Goal: Task Accomplishment & Management: Manage account settings

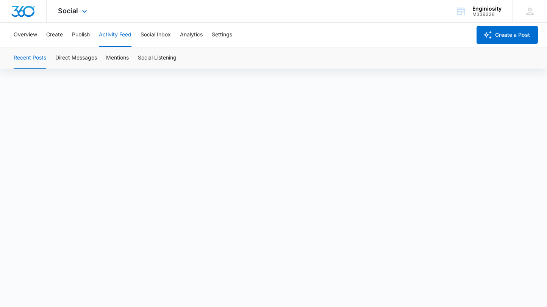
click at [22, 11] on img "Dashboard" at bounding box center [23, 11] width 24 height 11
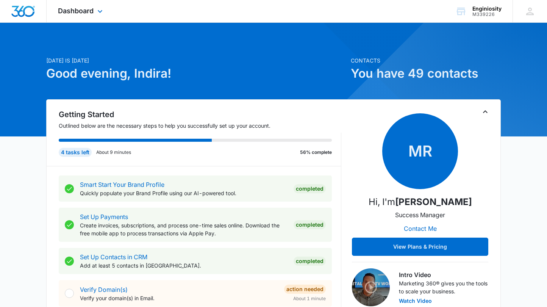
click at [23, 12] on img "Dashboard" at bounding box center [23, 11] width 24 height 11
click at [99, 12] on icon at bounding box center [100, 13] width 5 height 3
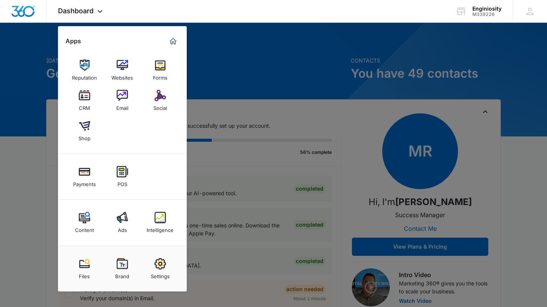
click at [28, 150] on div at bounding box center [273, 153] width 547 height 307
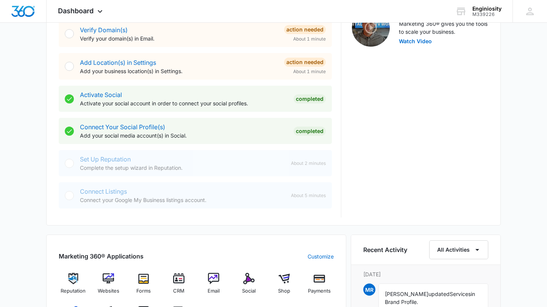
scroll to position [266, 0]
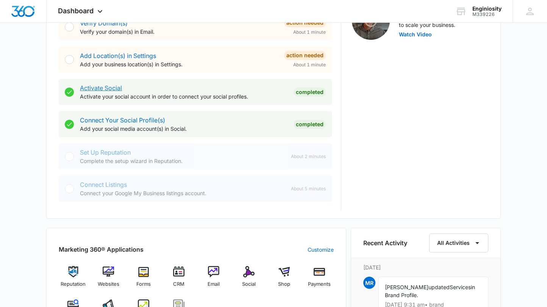
click at [98, 88] on link "Activate Social" at bounding box center [101, 88] width 42 height 8
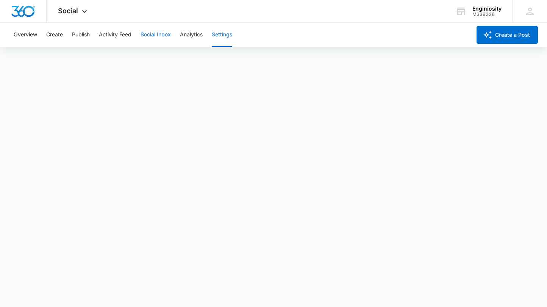
click at [161, 34] on button "Social Inbox" at bounding box center [155, 35] width 30 height 24
click at [166, 34] on button "Social Inbox" at bounding box center [155, 35] width 30 height 24
click at [20, 36] on button "Overview" at bounding box center [25, 35] width 23 height 24
click at [166, 31] on button "Social Inbox" at bounding box center [155, 35] width 30 height 24
click at [63, 34] on div "Overview Create Publish Activity Feed Social Inbox Analytics Settings" at bounding box center [240, 35] width 462 height 24
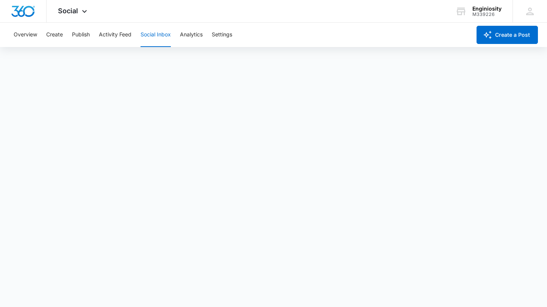
click at [40, 30] on div "Overview Create Publish Activity Feed Social Inbox Analytics Settings" at bounding box center [240, 35] width 462 height 24
click at [30, 35] on button "Overview" at bounding box center [25, 35] width 23 height 24
click at [111, 40] on button "Activity Feed" at bounding box center [115, 35] width 33 height 24
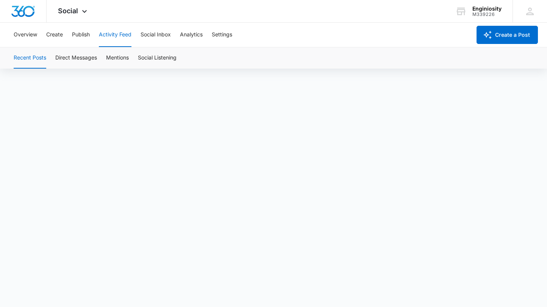
click at [50, 58] on div "Recent Posts Direct Messages Mentions Social Listening" at bounding box center [273, 57] width 529 height 21
click at [61, 60] on button "Direct Messages" at bounding box center [76, 57] width 42 height 21
click at [27, 9] on img "Dashboard" at bounding box center [23, 11] width 24 height 11
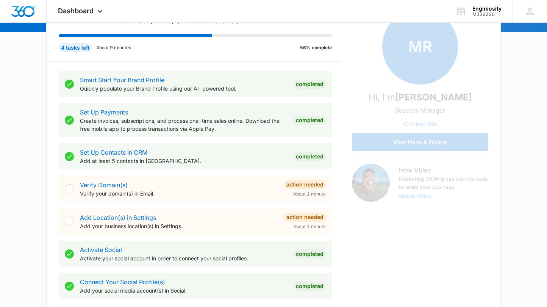
scroll to position [131, 0]
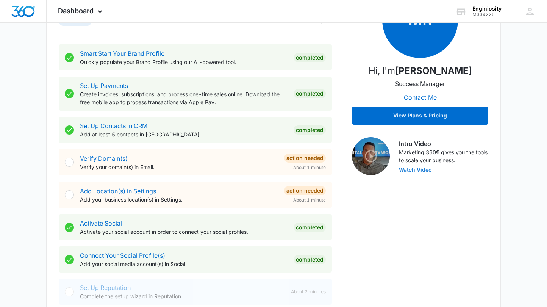
click at [420, 170] on button "Watch Video" at bounding box center [415, 169] width 33 height 5
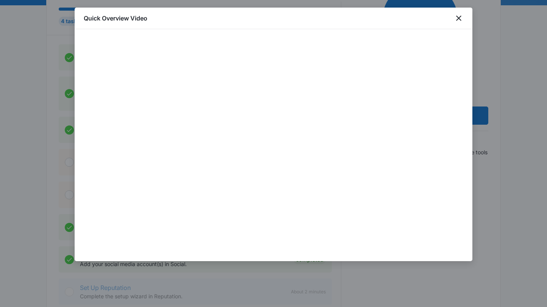
click at [463, 23] on div "Quick Overview Video" at bounding box center [274, 19] width 398 height 22
click at [461, 21] on icon "close" at bounding box center [458, 18] width 9 height 9
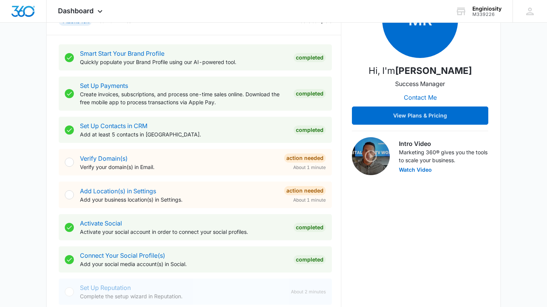
click at [296, 154] on div "Action Needed" at bounding box center [305, 157] width 42 height 9
click at [89, 154] on div "Verify Domain(s) Verify your domain(s) in Email." at bounding box center [179, 162] width 198 height 17
click at [88, 159] on link "Verify Domain(s)" at bounding box center [104, 158] width 48 height 8
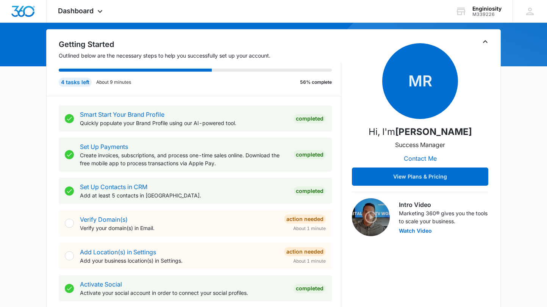
scroll to position [81, 0]
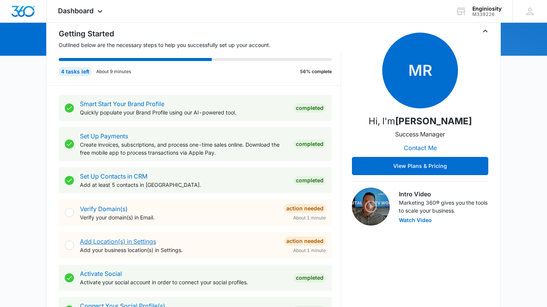
click at [154, 241] on link "Add Location(s) in Settings" at bounding box center [118, 241] width 76 height 8
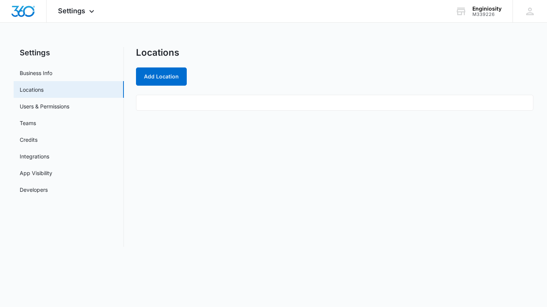
click at [173, 105] on ul at bounding box center [334, 103] width 397 height 16
click at [168, 103] on ul at bounding box center [334, 103] width 397 height 16
click at [44, 92] on link "Locations" at bounding box center [32, 90] width 24 height 8
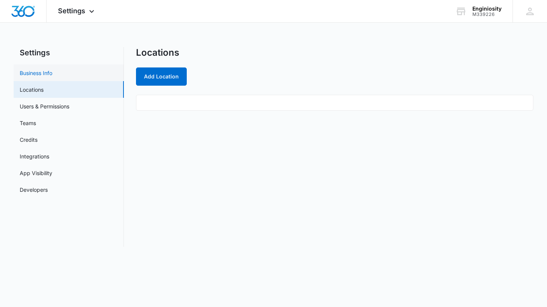
click at [51, 77] on link "Business Info" at bounding box center [36, 73] width 33 height 8
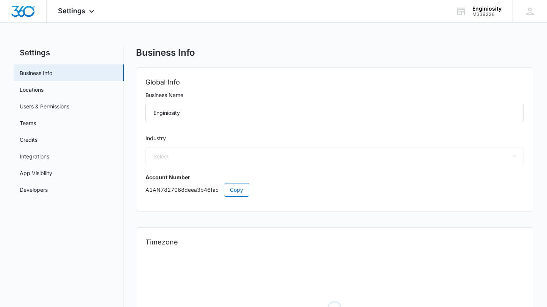
select select "45"
select select "US"
select select "America/Denver"
